Goal: Find specific page/section: Find specific page/section

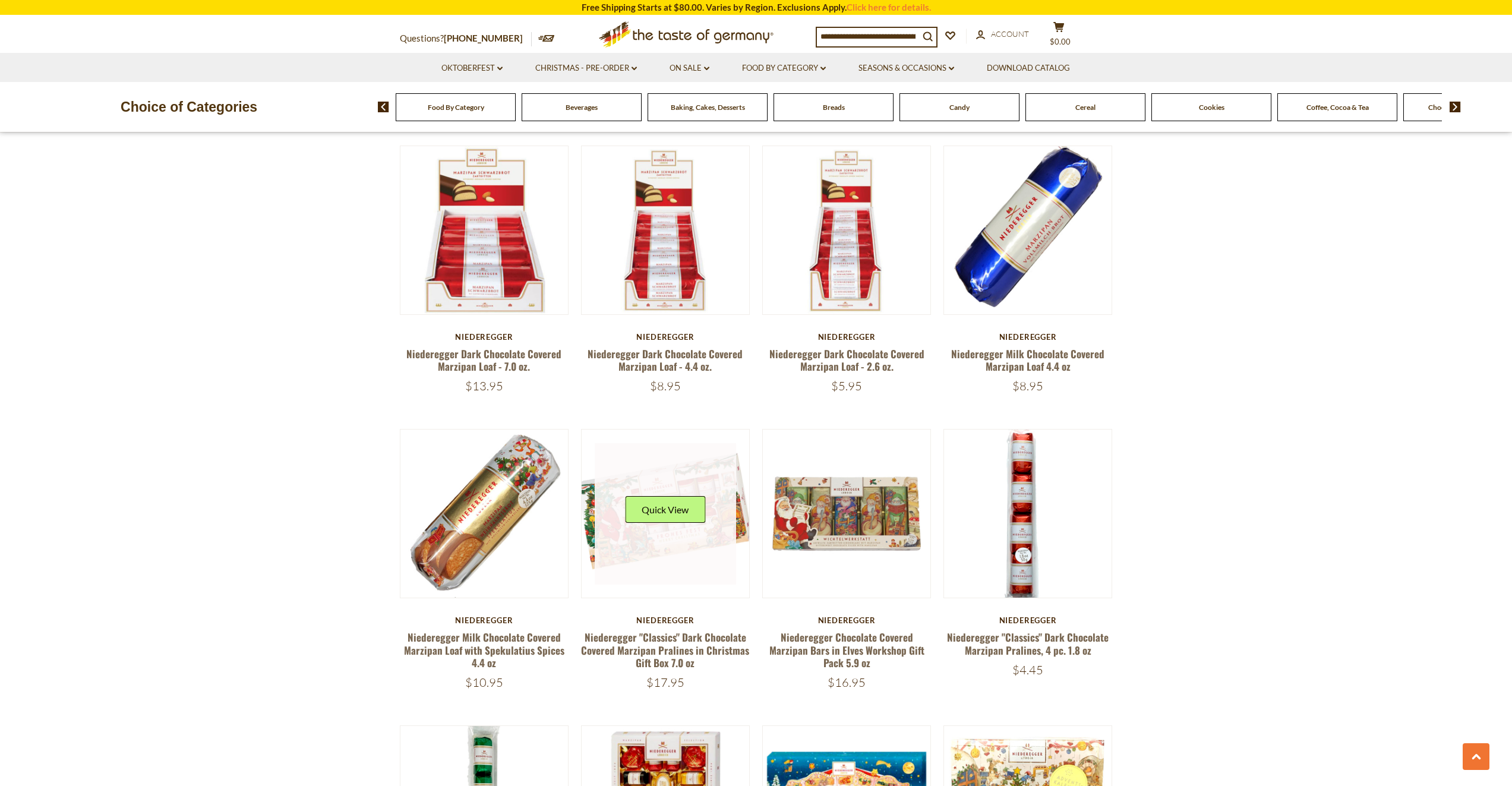
scroll to position [951, 0]
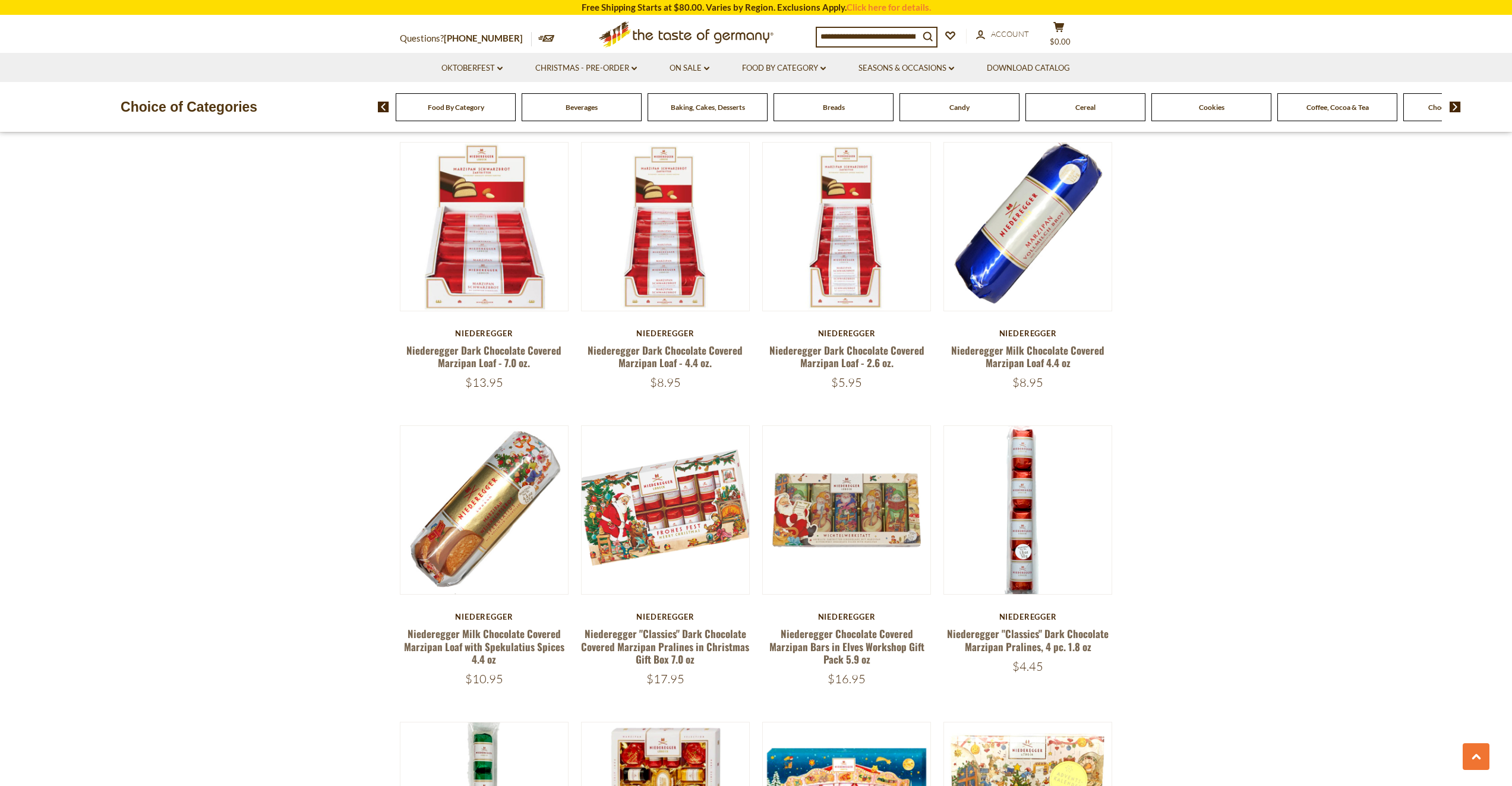
click at [717, 396] on div "Quick View Niederegger Niederegger "Black Forest" Gourmet Marzipan Torte, 6.5 o…" at bounding box center [756, 599] width 713 height 2618
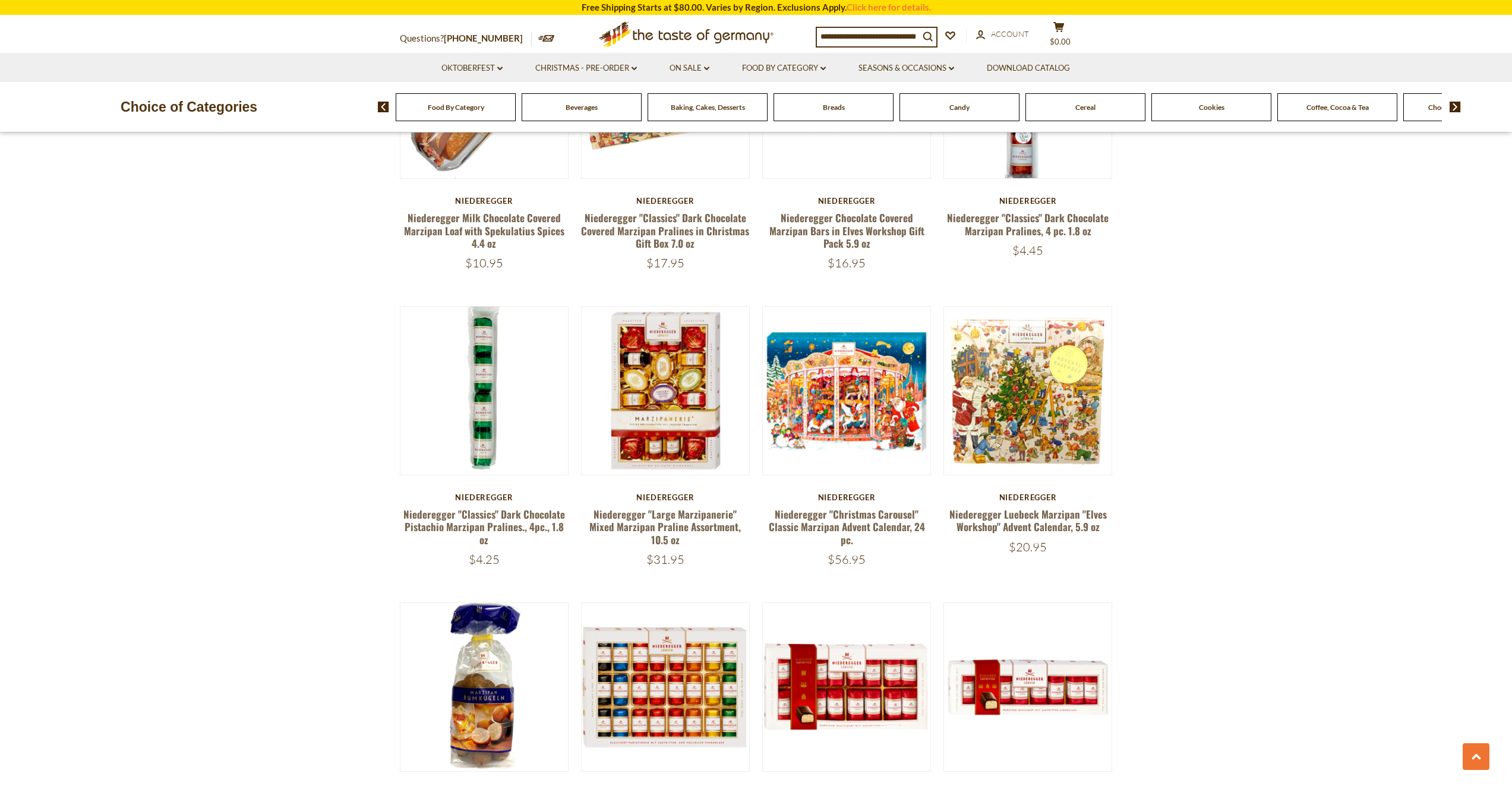
click at [269, 391] on section "**********" at bounding box center [756, 211] width 1512 height 2876
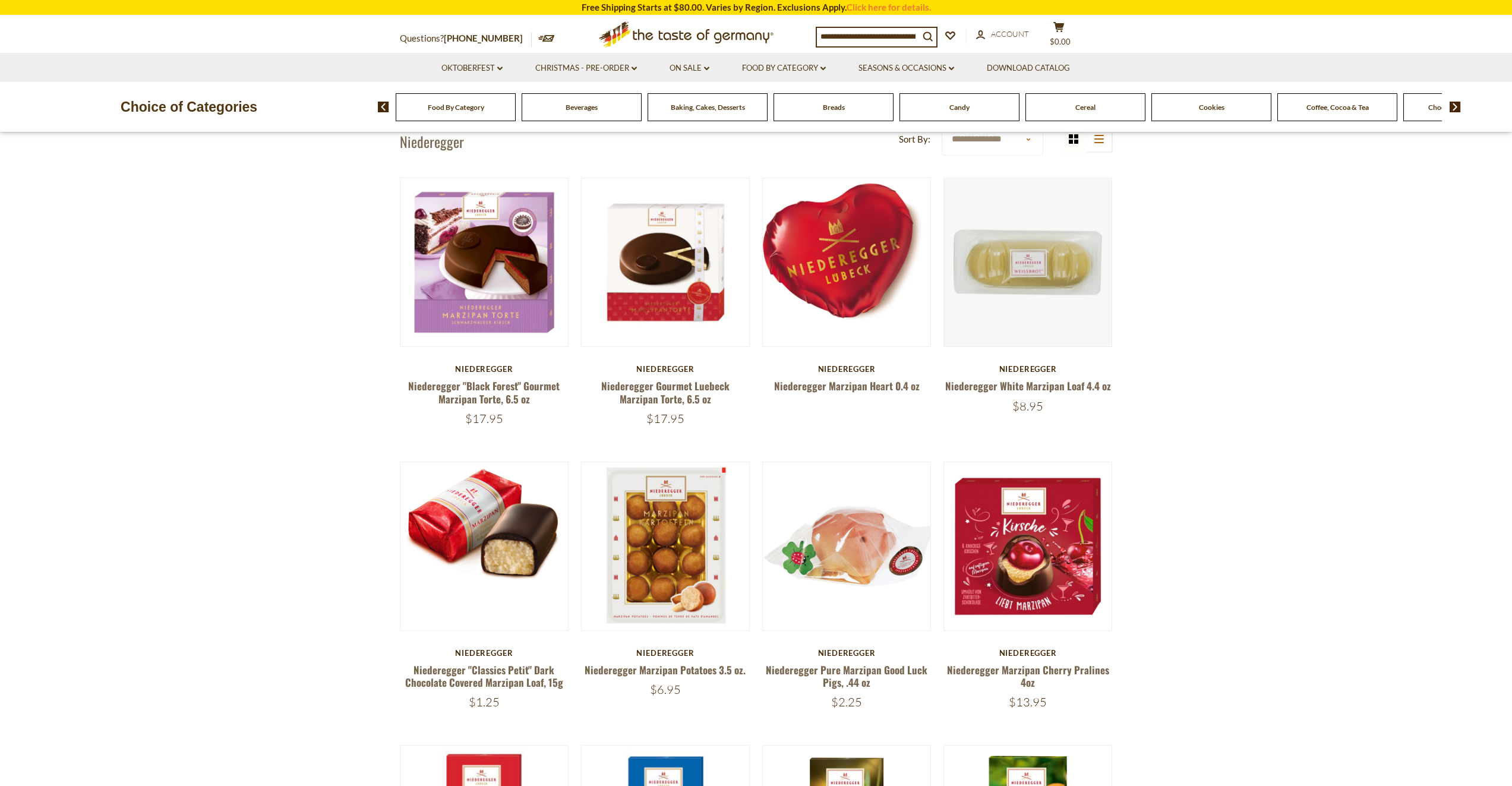
scroll to position [0, 0]
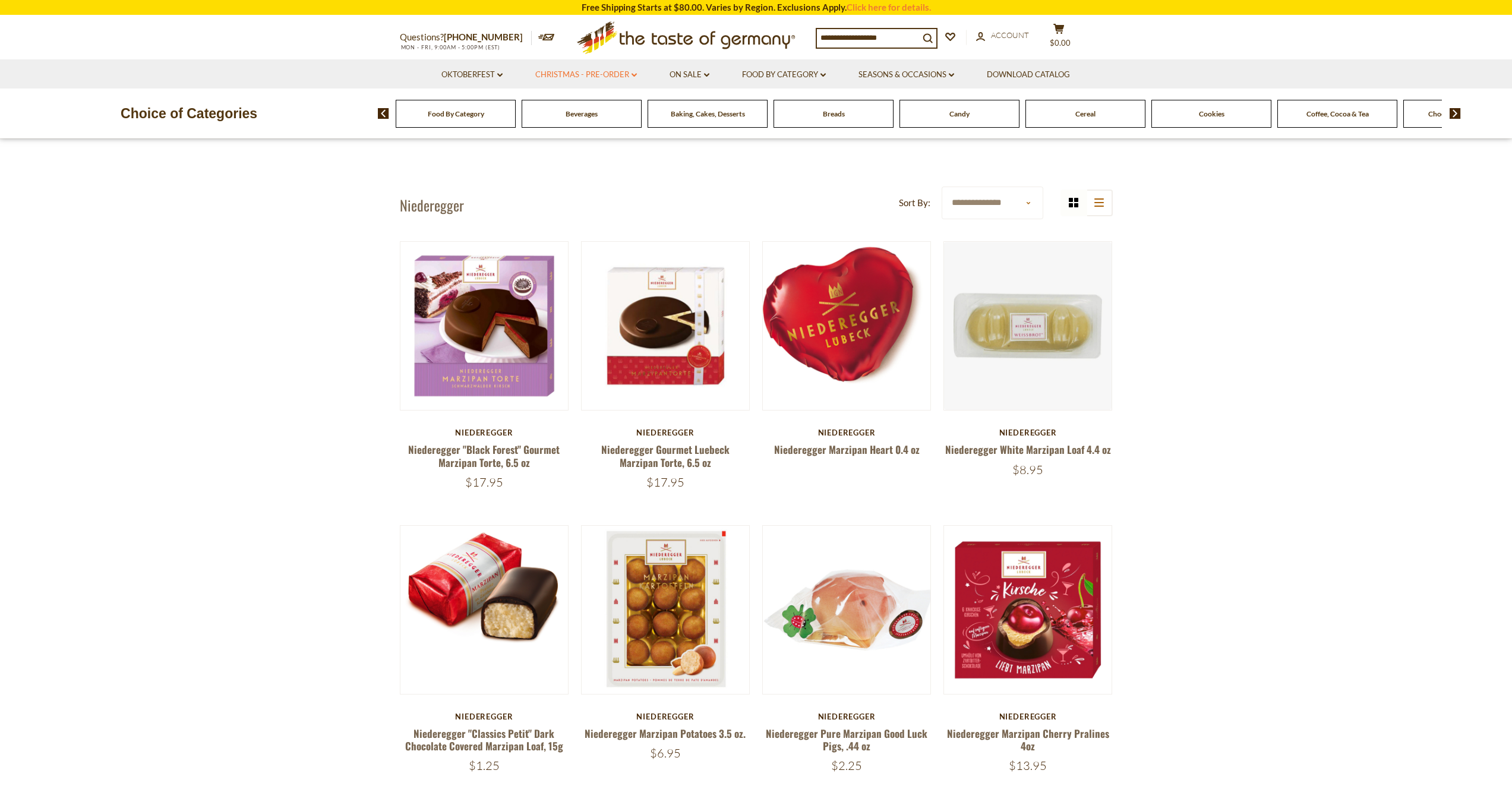
click at [620, 68] on link "Christmas - PRE-ORDER dropdown_arrow" at bounding box center [586, 75] width 102 height 13
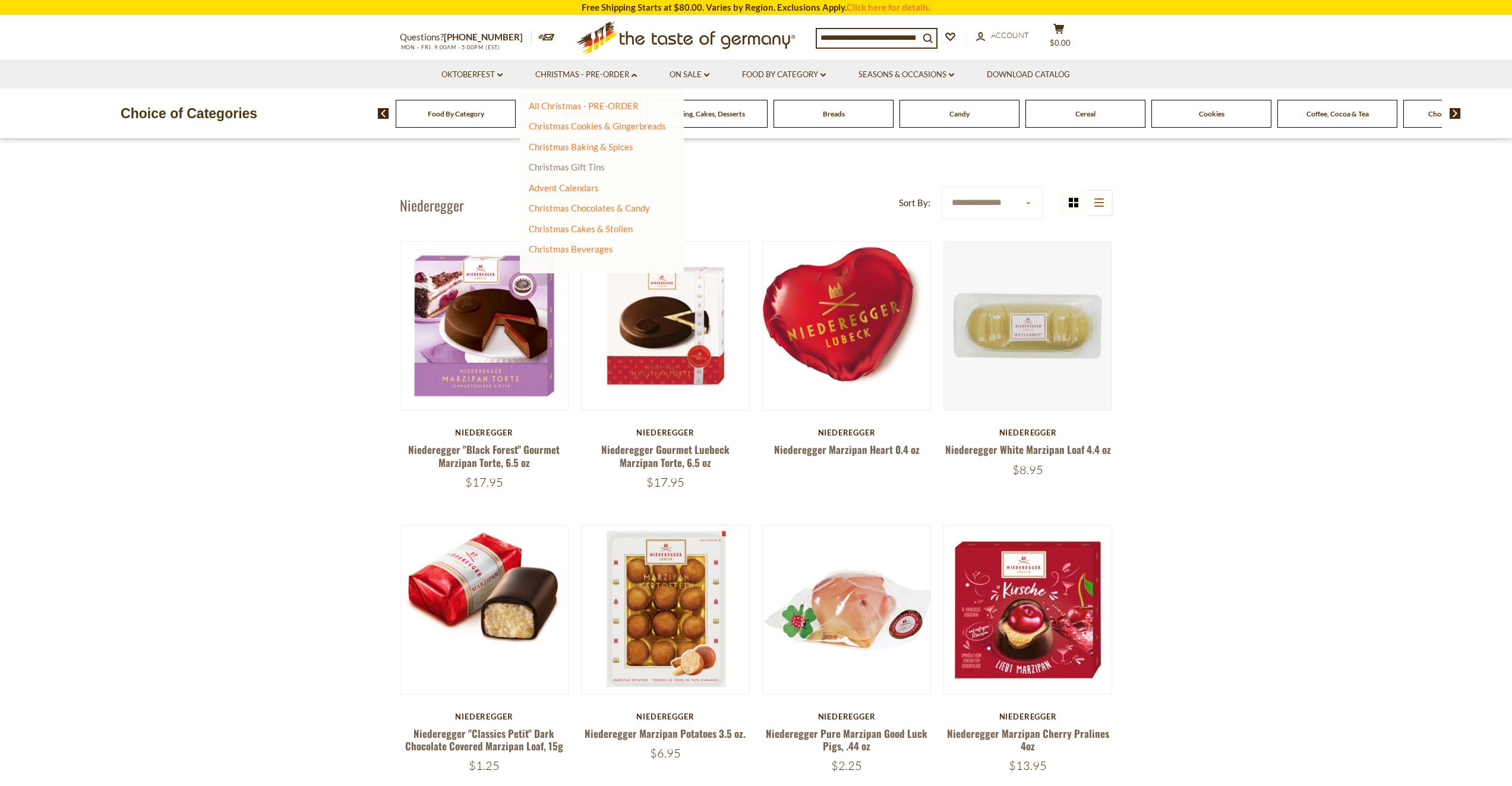
click at [582, 165] on link "Christmas Gift Tins" at bounding box center [566, 167] width 76 height 10
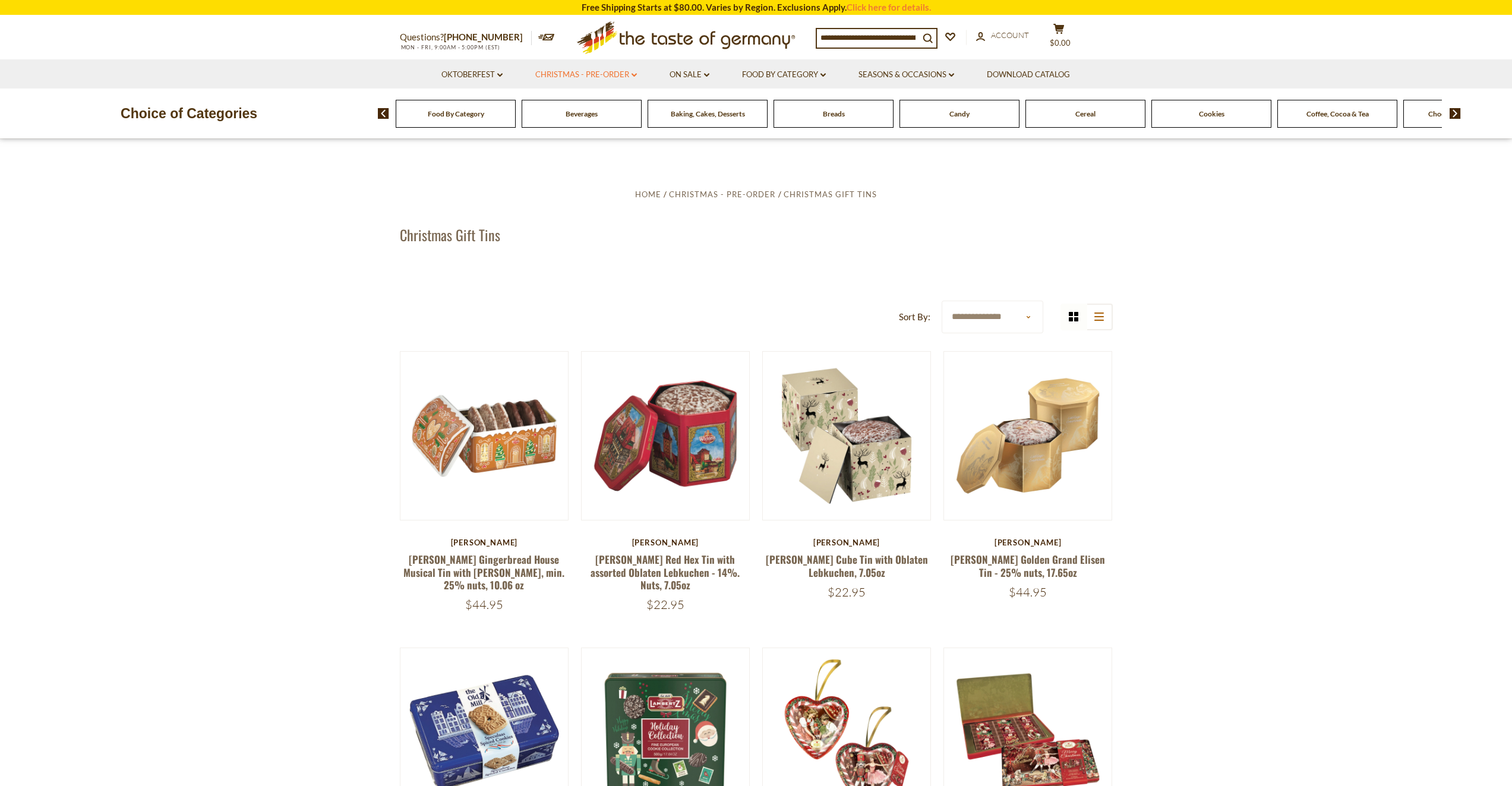
click at [581, 74] on link "Christmas - PRE-ORDER dropdown_arrow" at bounding box center [586, 75] width 102 height 13
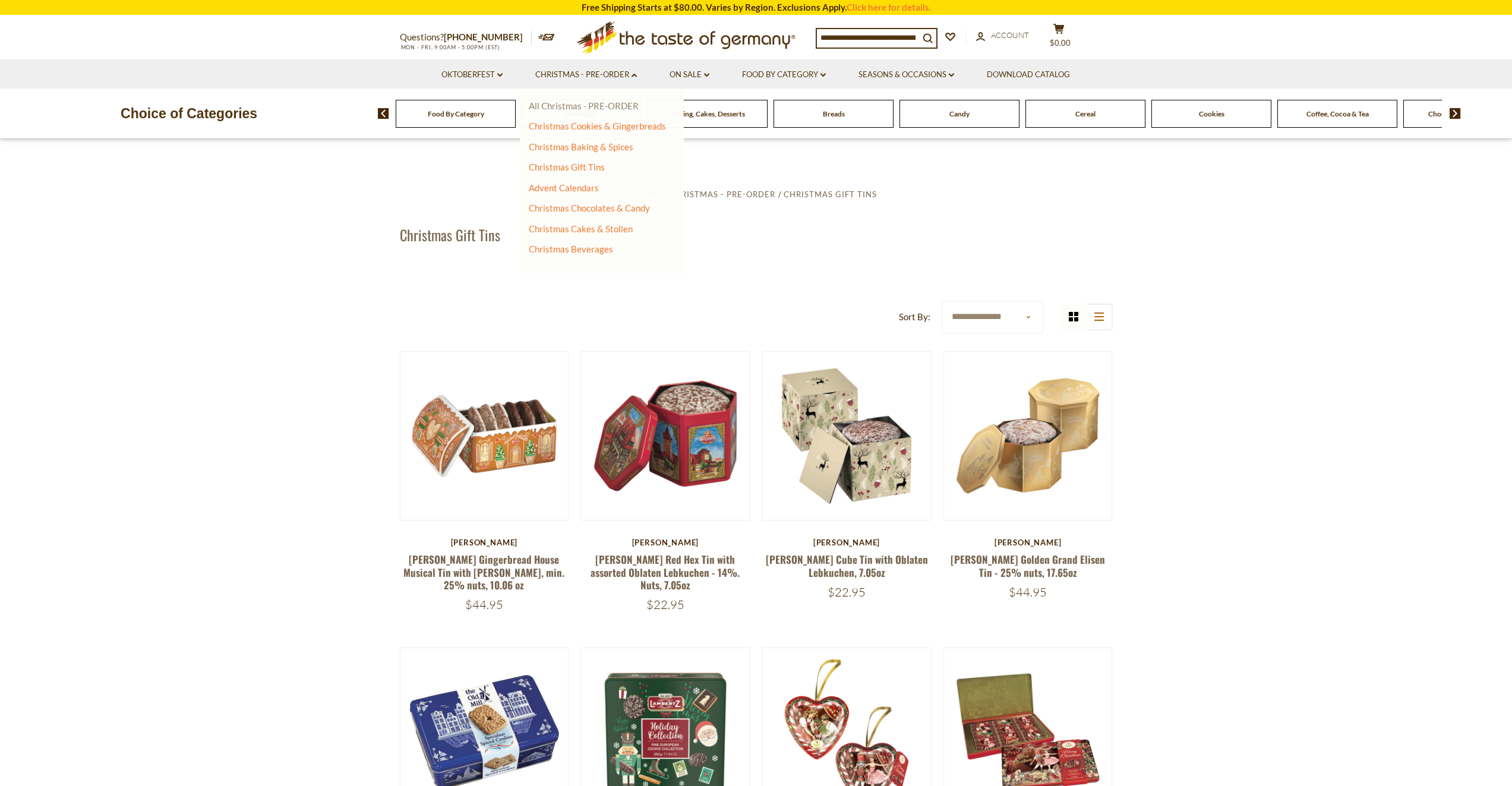
click at [577, 105] on link "All Christmas - PRE-ORDER" at bounding box center [583, 105] width 110 height 10
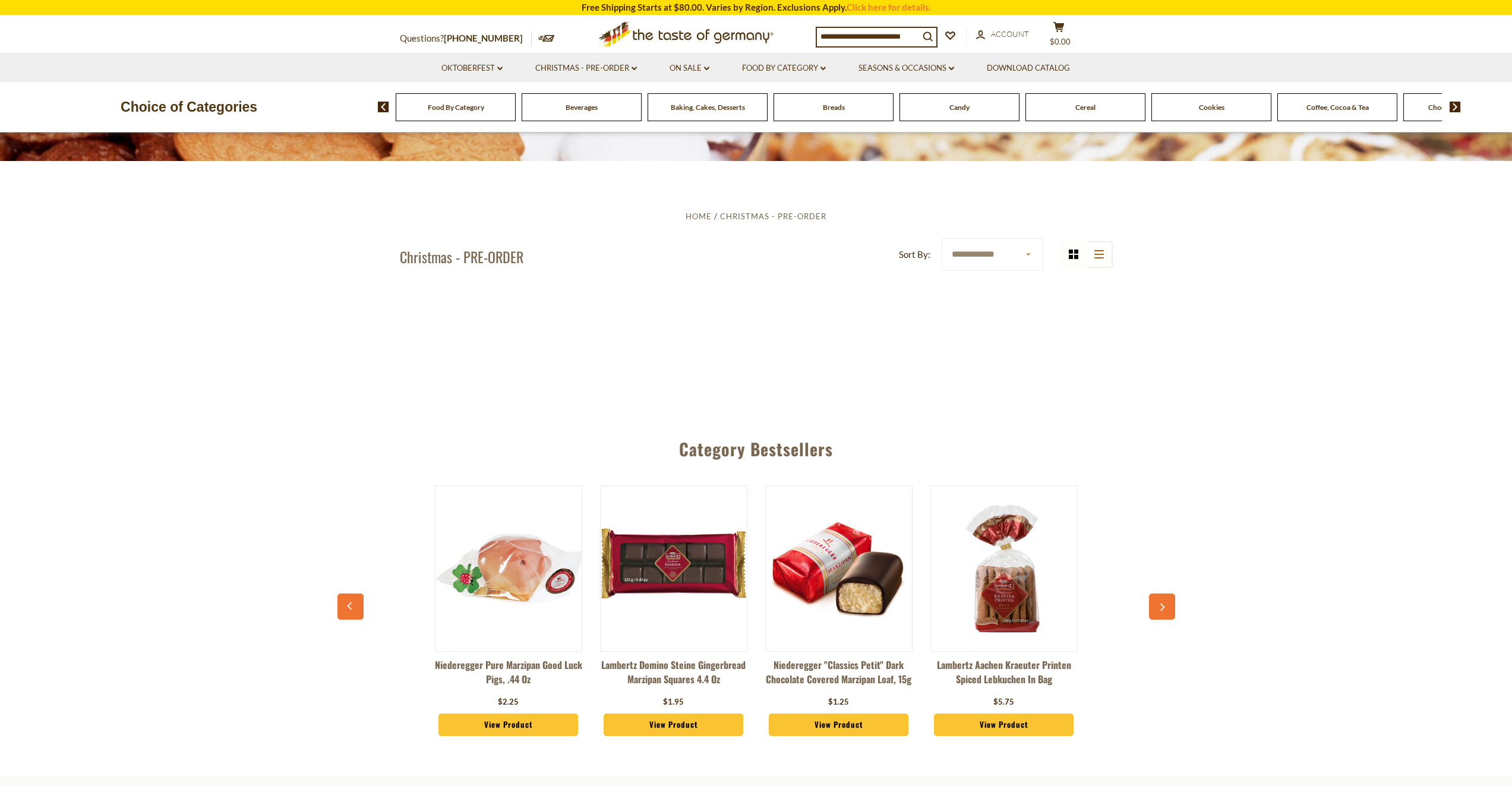
scroll to position [712, 0]
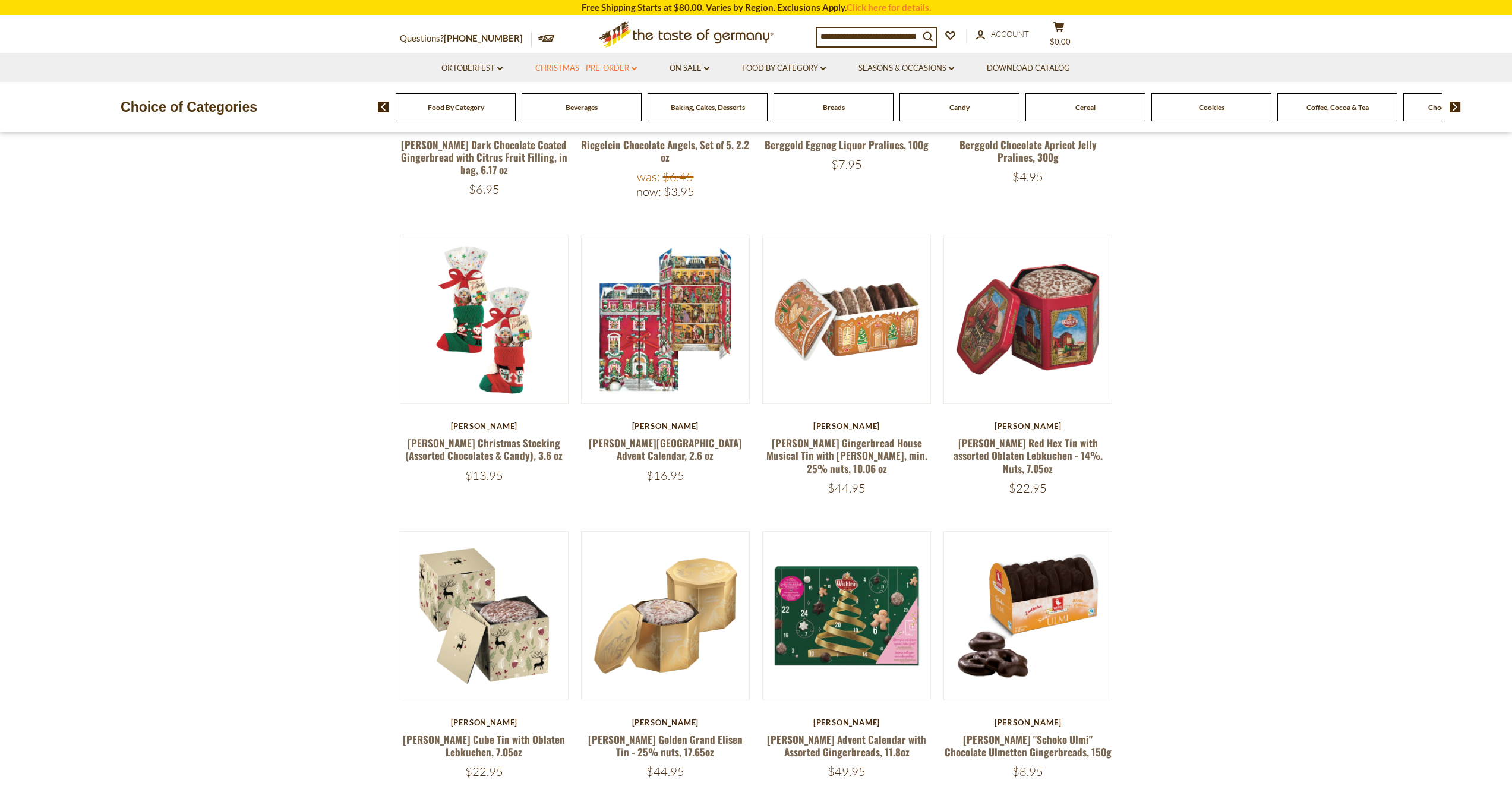
click at [592, 62] on link "Christmas - PRE-ORDER dropdown_arrow" at bounding box center [586, 68] width 102 height 13
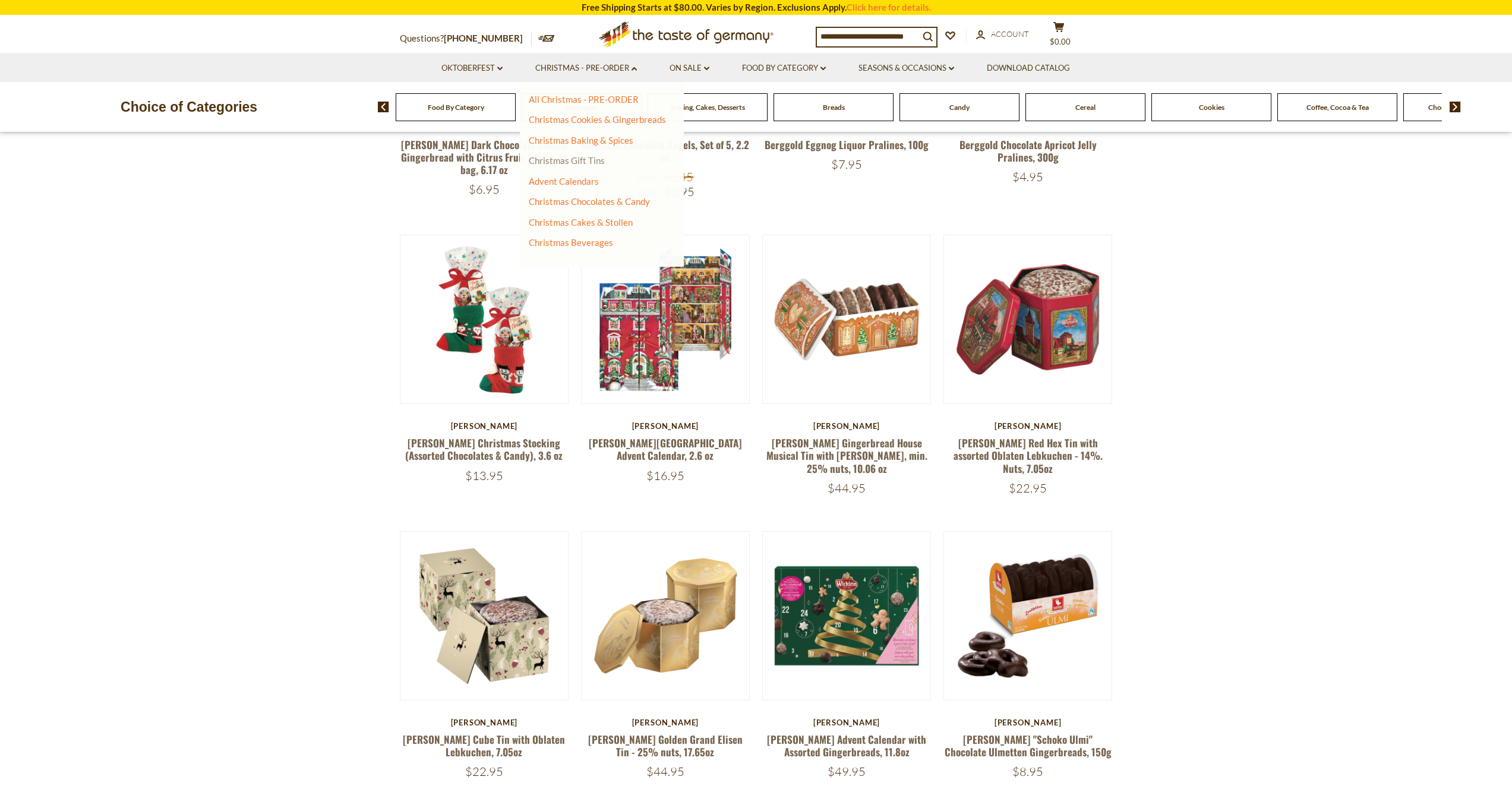
click at [574, 163] on link "Christmas Gift Tins" at bounding box center [566, 160] width 76 height 10
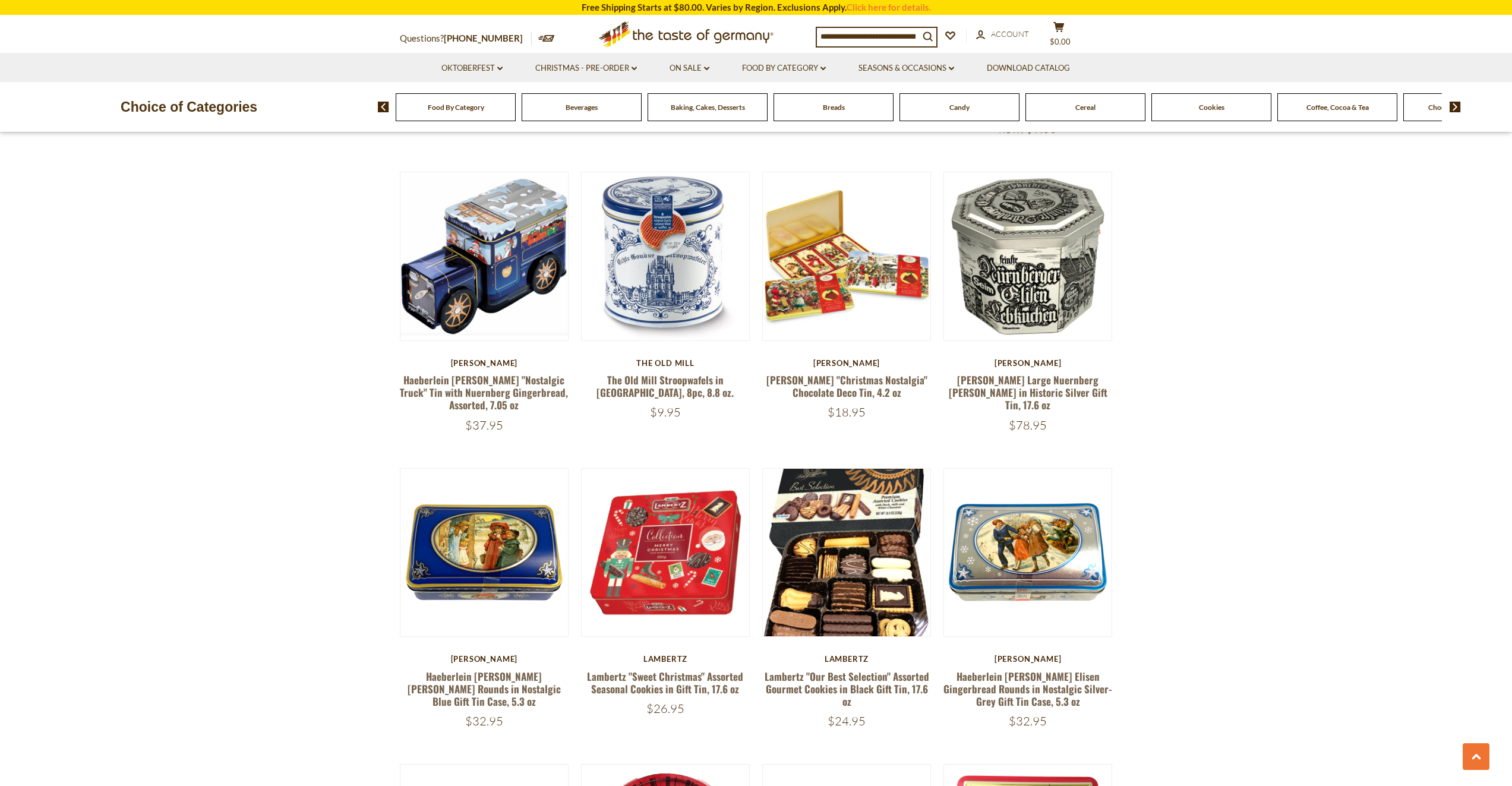
scroll to position [2020, 0]
